Goal: Task Accomplishment & Management: Manage account settings

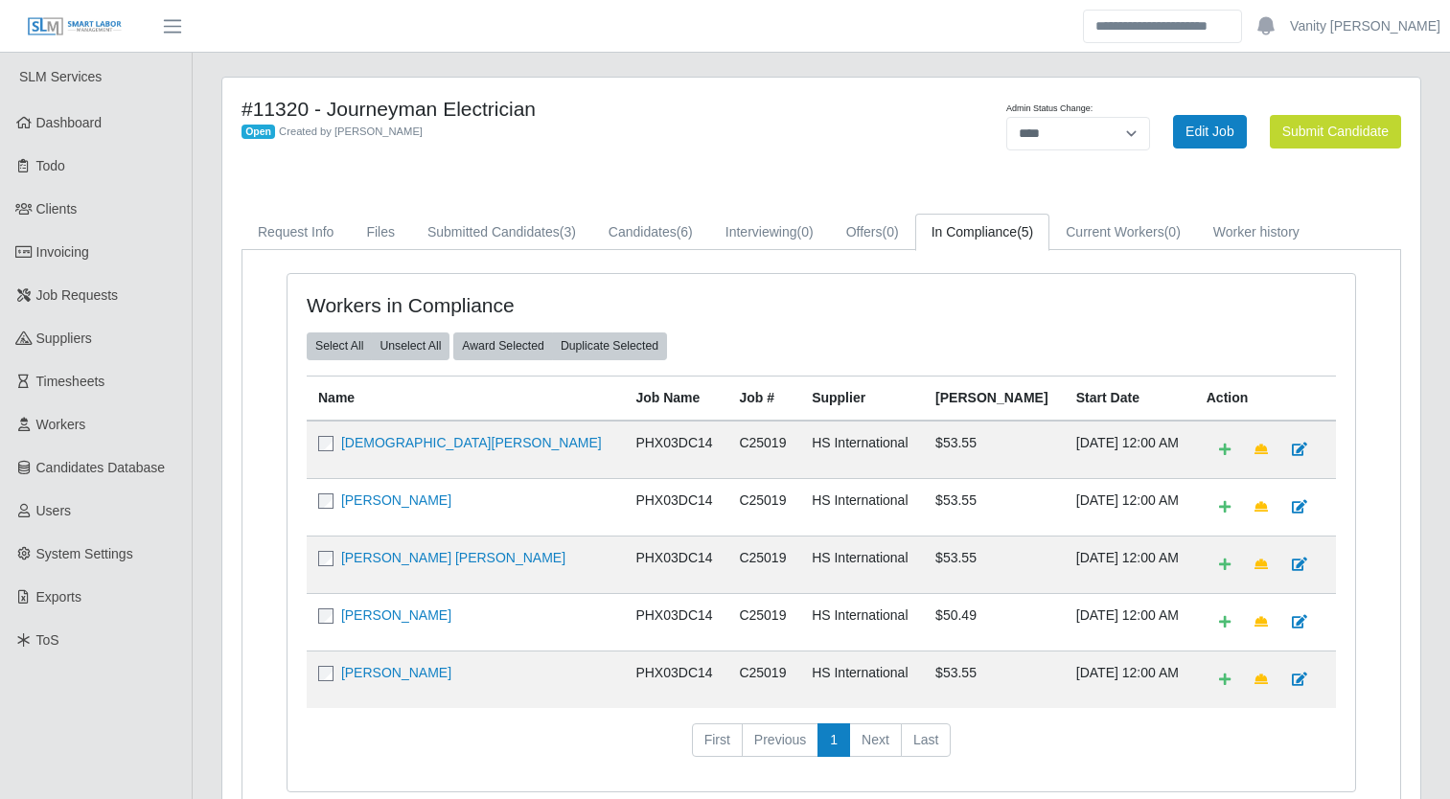
select select "****"
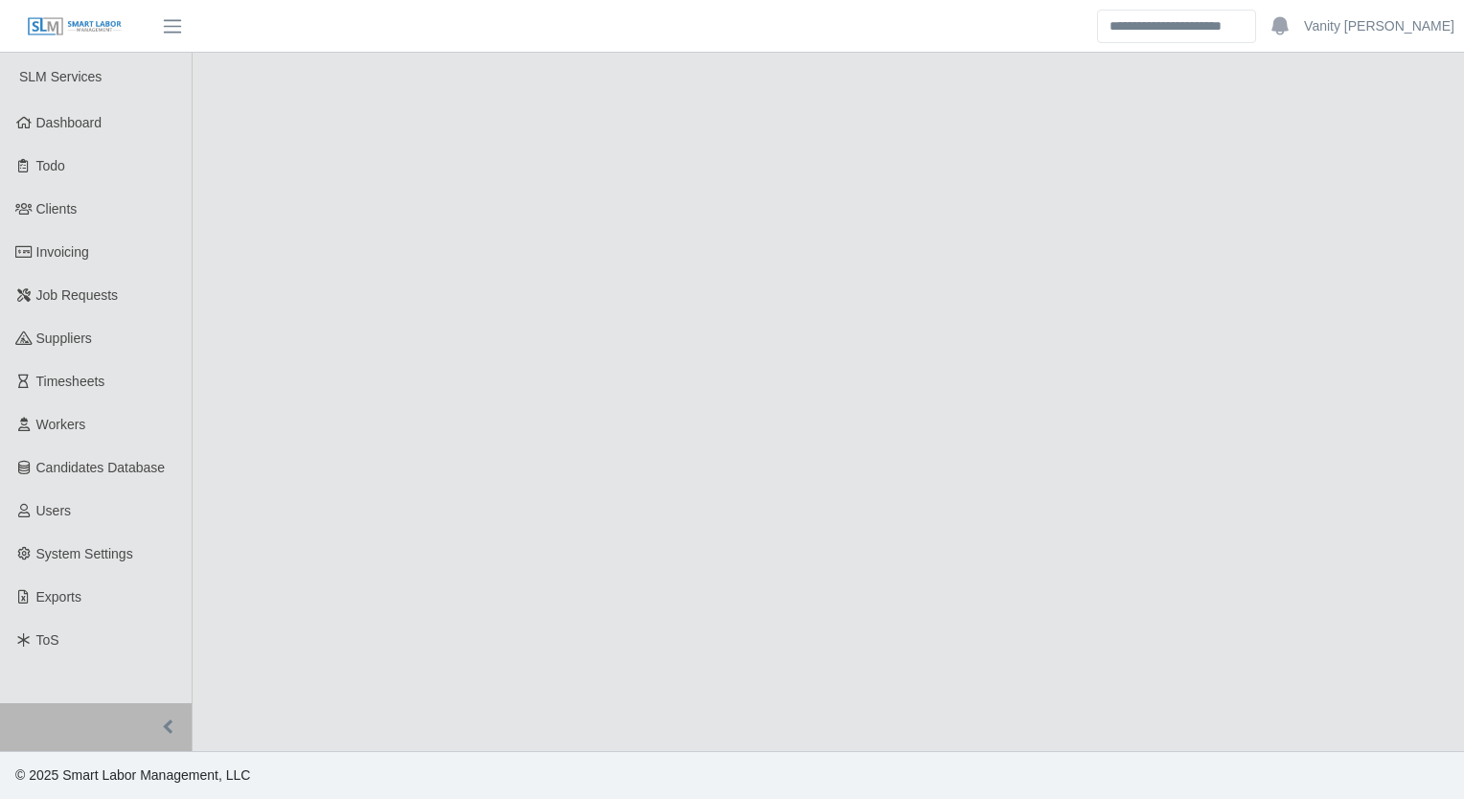
select select "****"
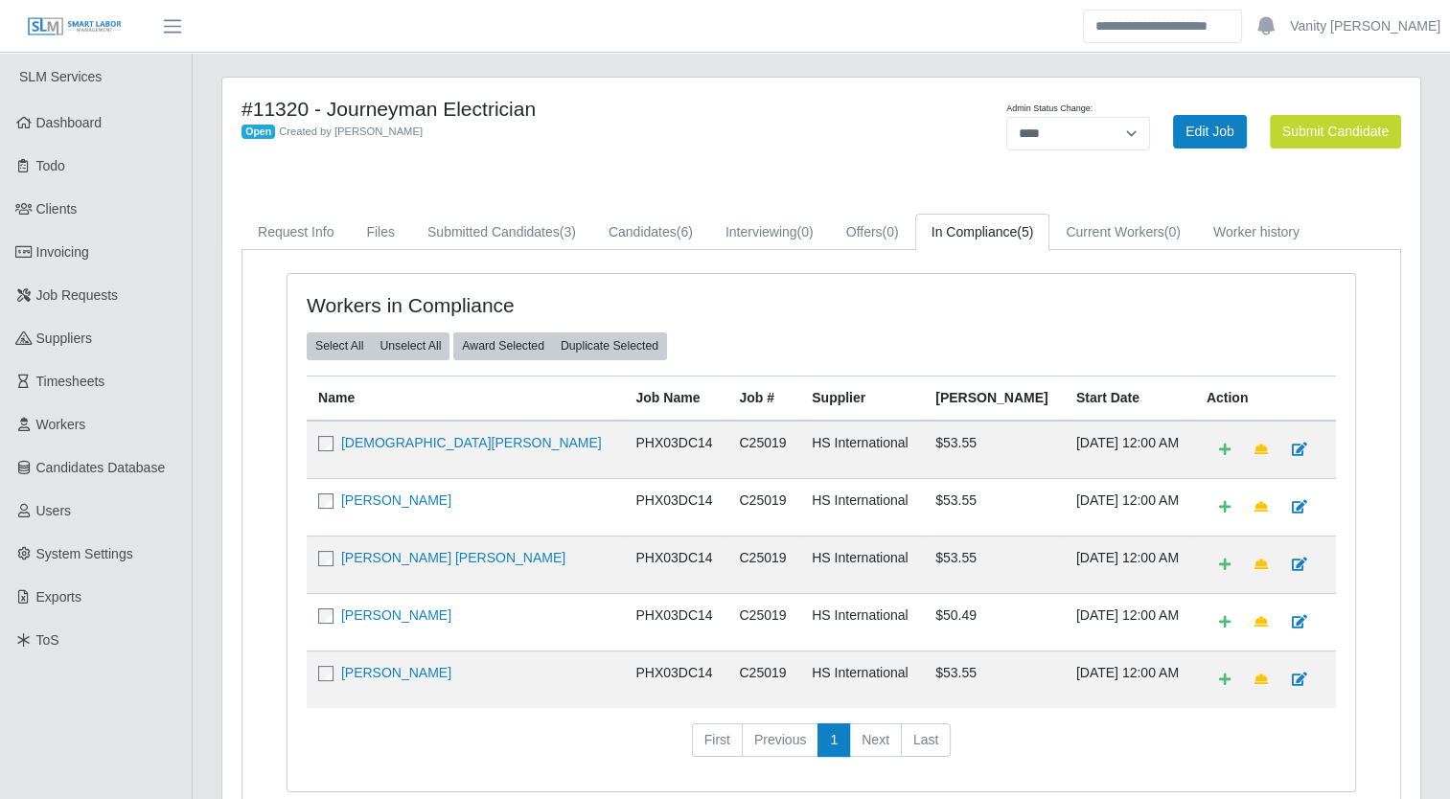
click at [786, 124] on div "Open Created by Jerrin Jaramillo" at bounding box center [573, 131] width 664 height 20
click at [84, 387] on span "Timesheets" at bounding box center [70, 381] width 69 height 15
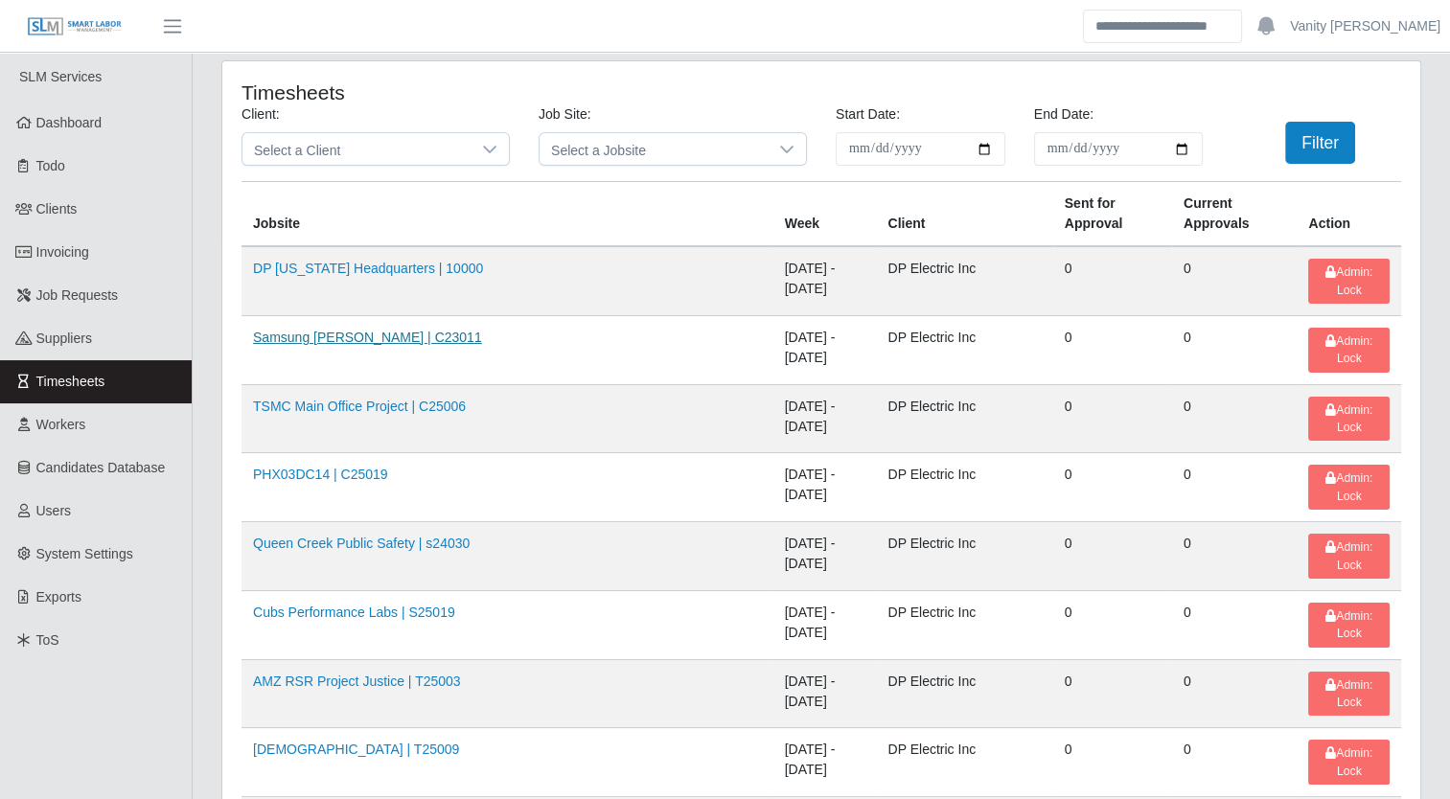
click at [299, 330] on link "Samsung Taylor | C23011" at bounding box center [367, 337] width 229 height 15
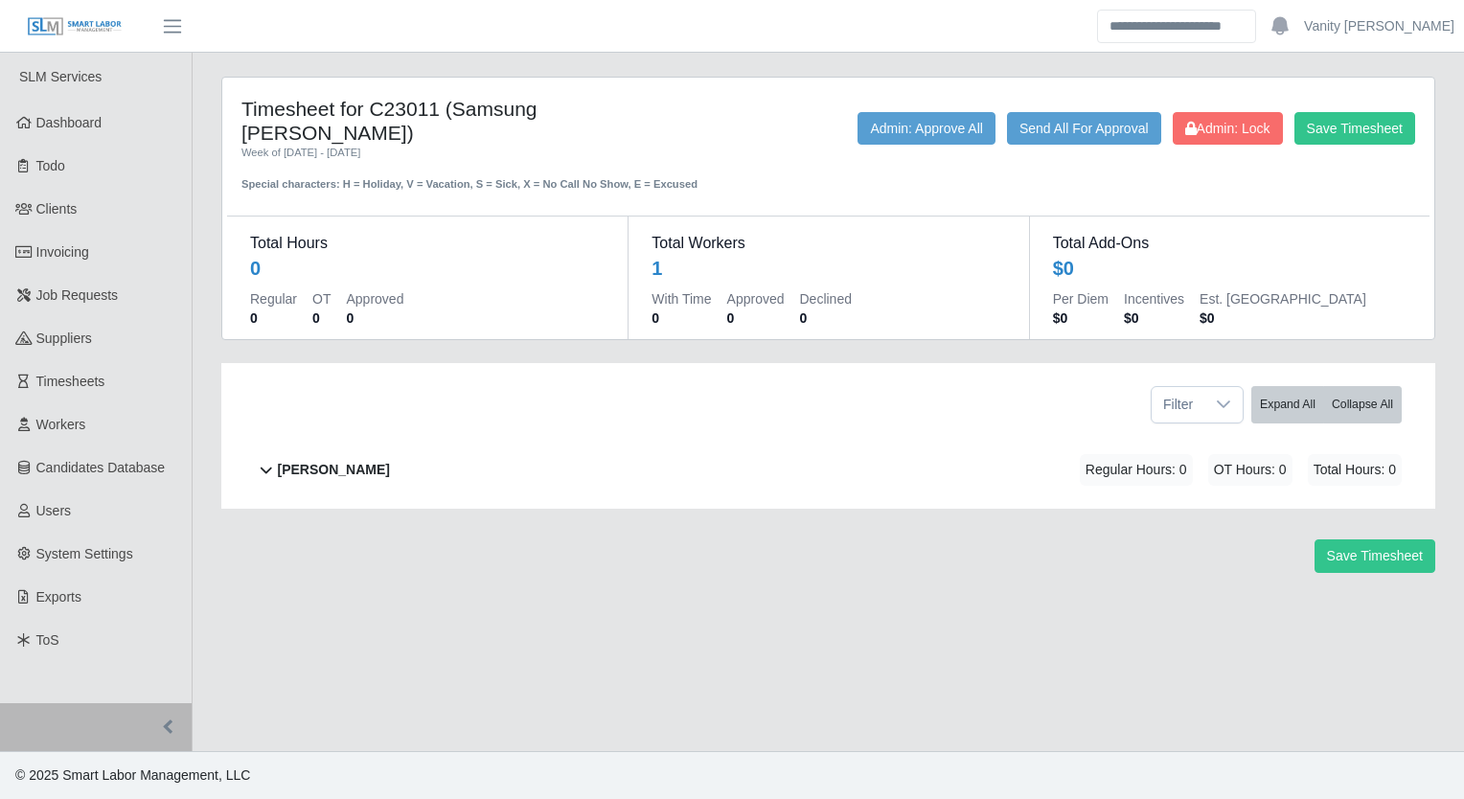
click at [367, 460] on b "Jose Rodriguez" at bounding box center [334, 470] width 112 height 20
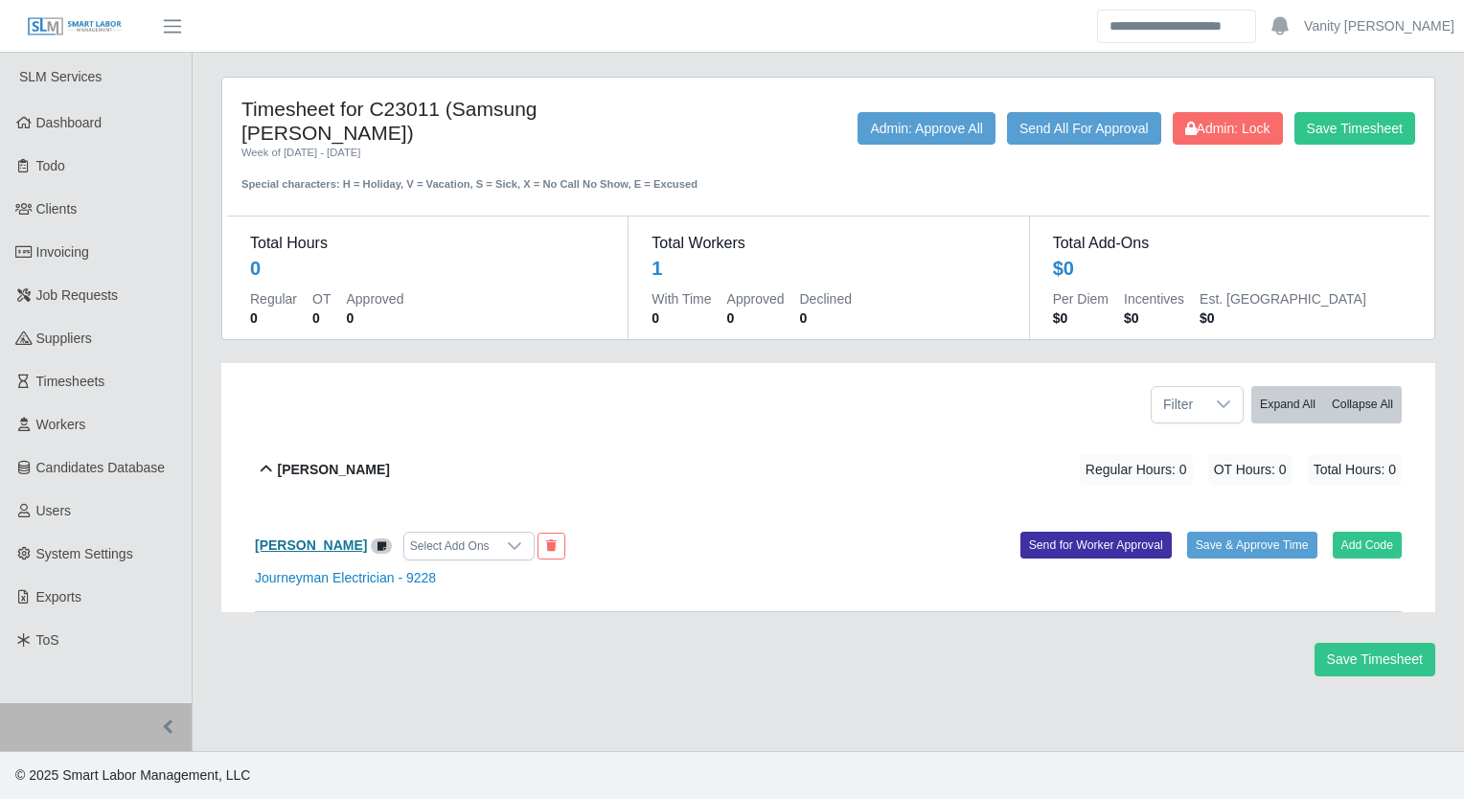
click at [298, 538] on b "Jose Rodriguez" at bounding box center [311, 545] width 112 height 15
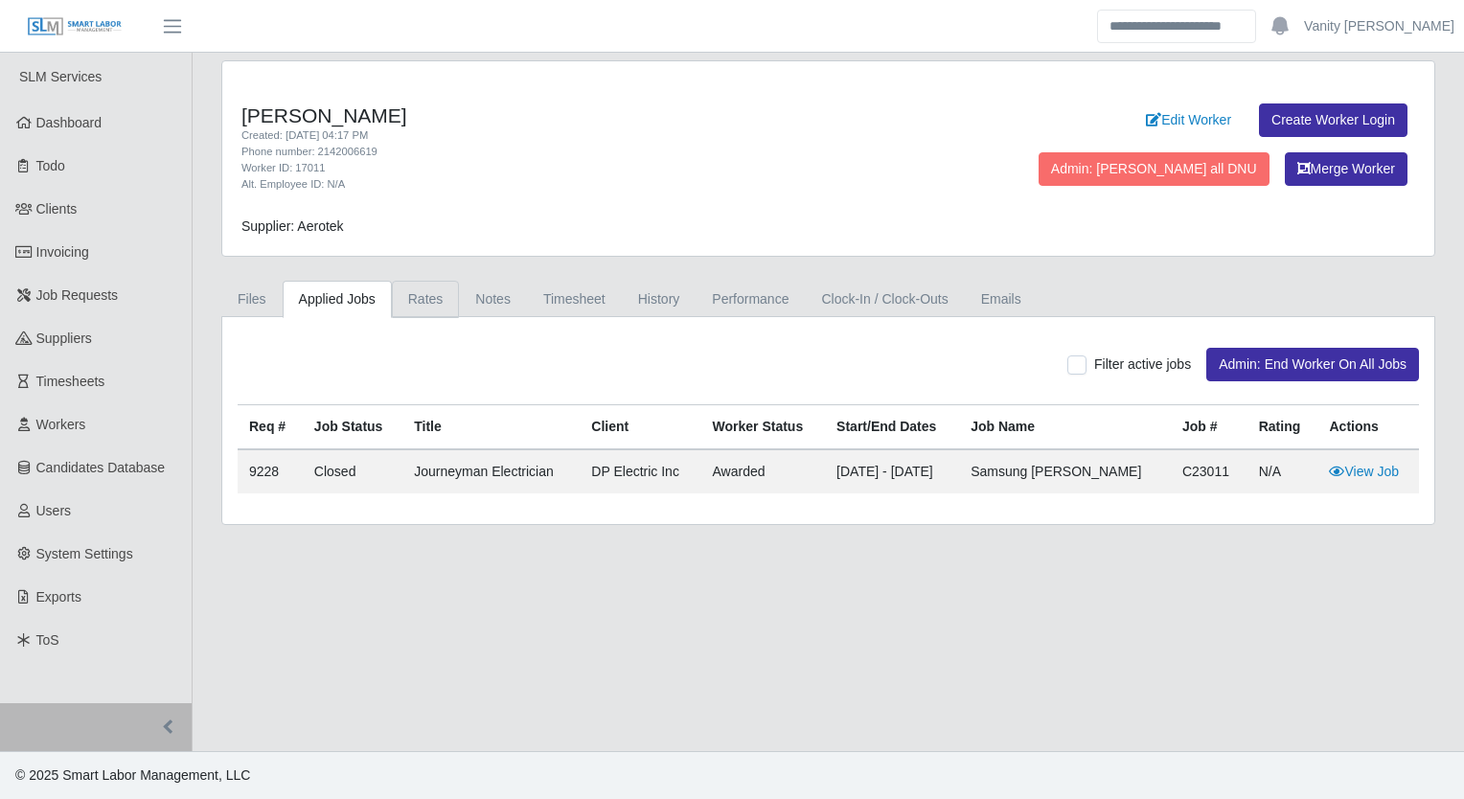
click at [413, 303] on link "Rates" at bounding box center [426, 299] width 68 height 37
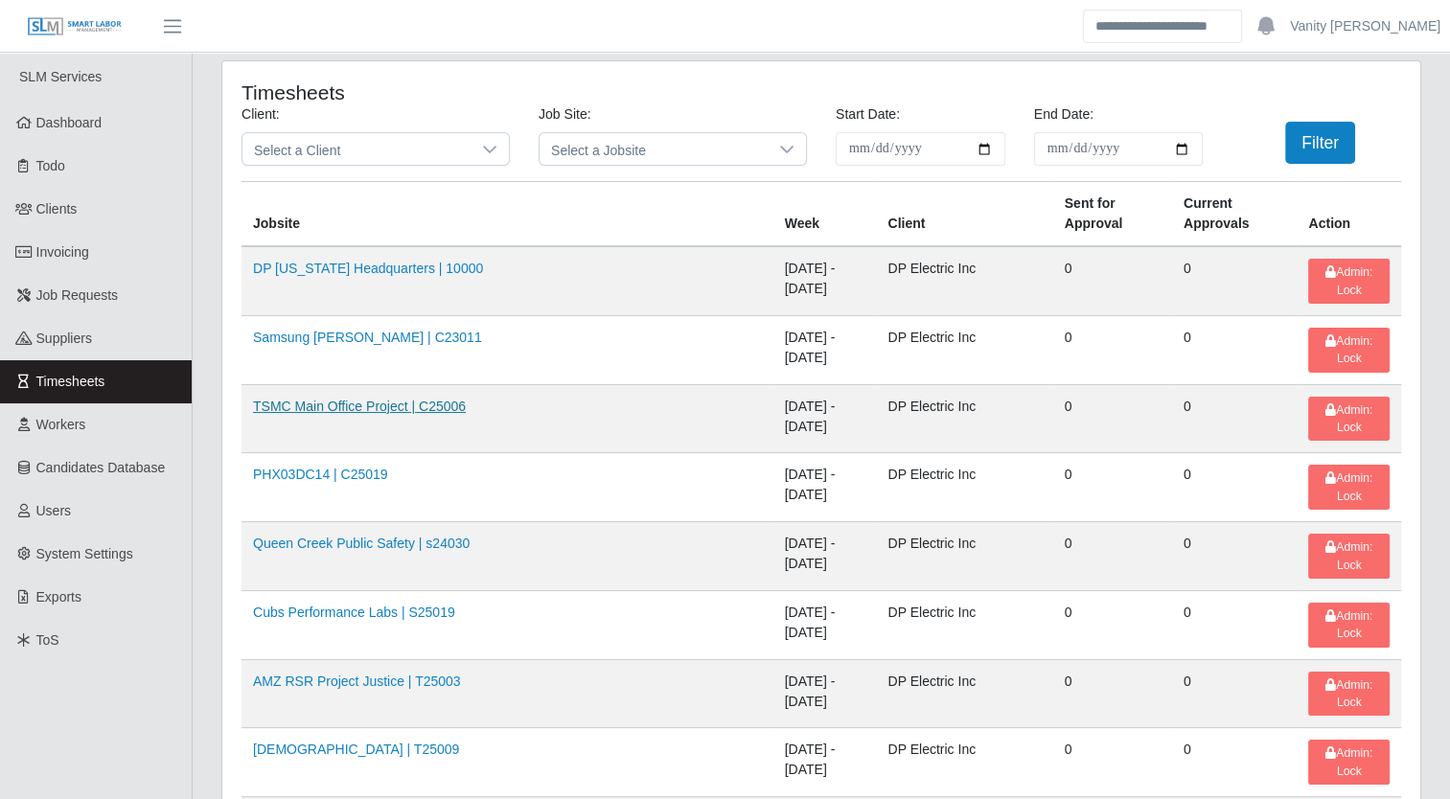
click at [290, 399] on link "TSMC Main Office Project | C25006" at bounding box center [359, 406] width 213 height 15
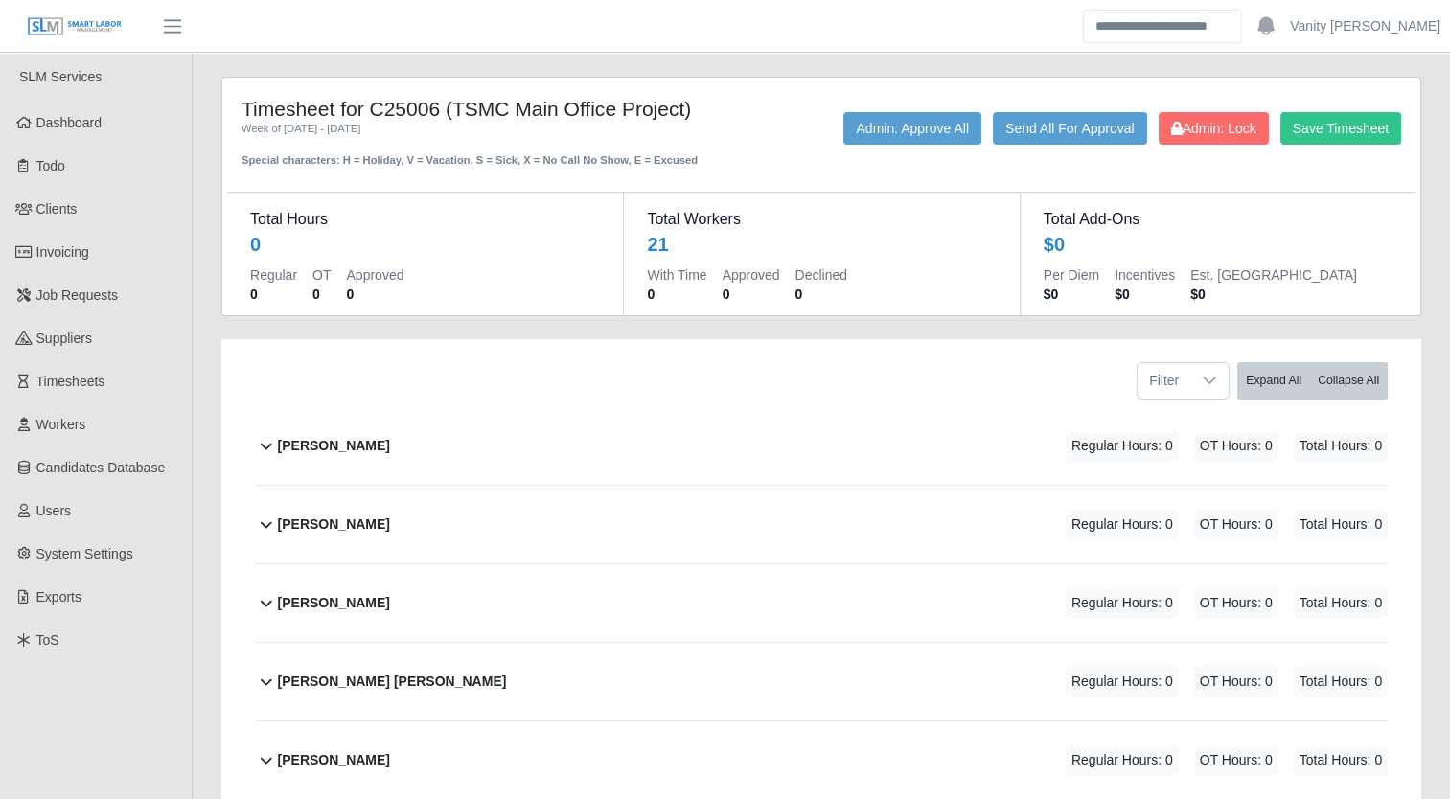
click at [314, 449] on b "[PERSON_NAME]" at bounding box center [334, 446] width 112 height 20
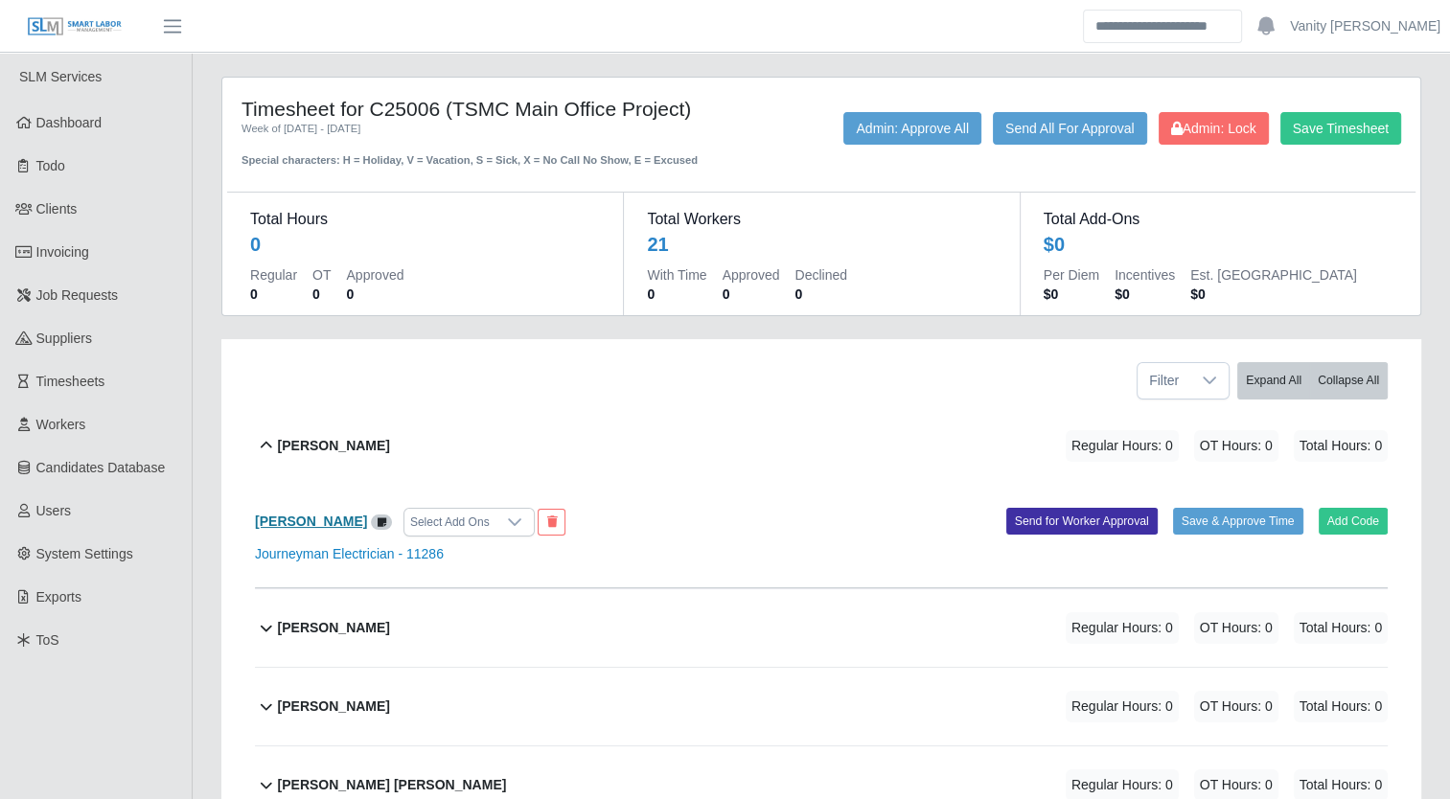
click at [310, 516] on b "[PERSON_NAME]" at bounding box center [311, 521] width 112 height 15
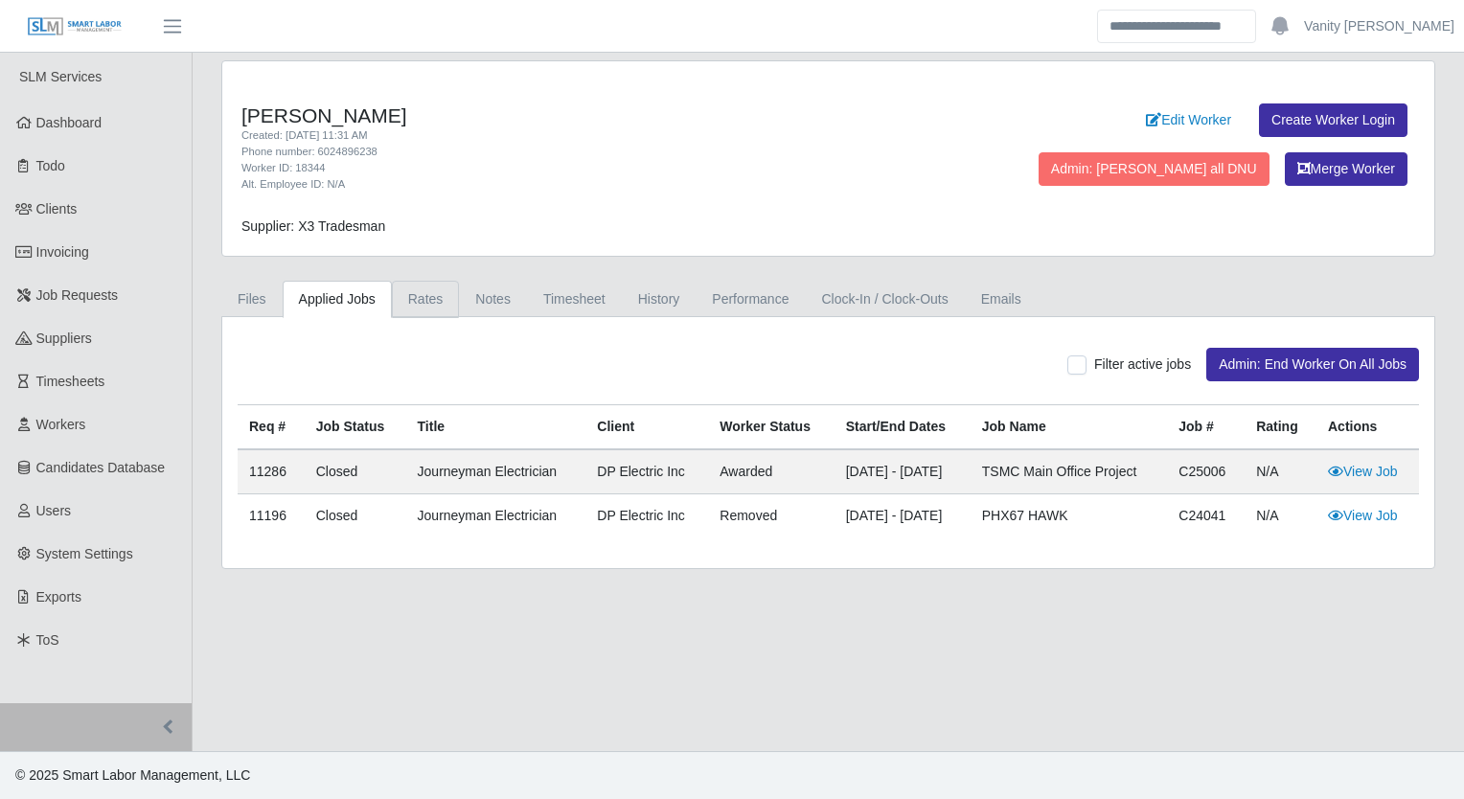
click at [424, 297] on link "Rates" at bounding box center [426, 299] width 68 height 37
